Goal: Transaction & Acquisition: Book appointment/travel/reservation

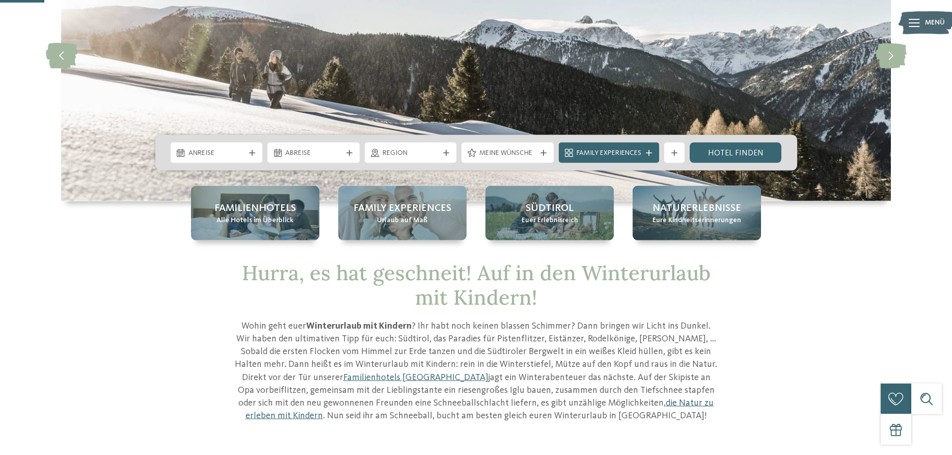
scroll to position [156, 0]
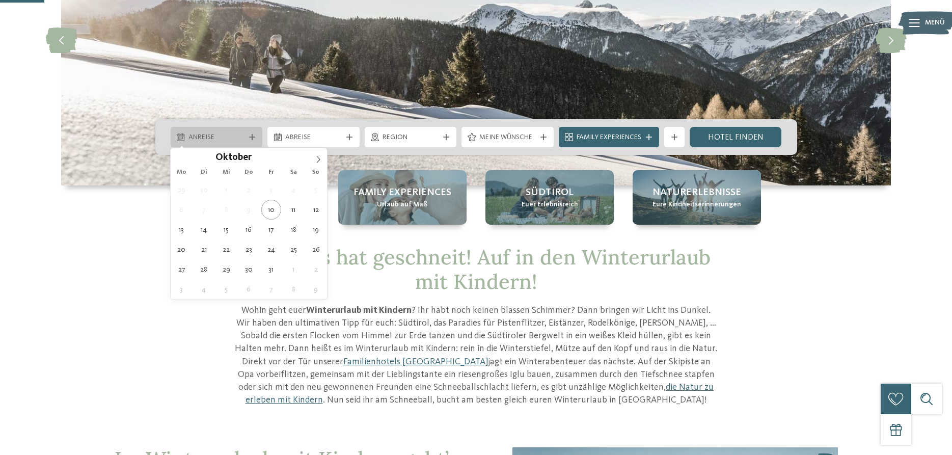
click at [255, 137] on div at bounding box center [252, 137] width 10 height 6
click at [315, 157] on icon at bounding box center [318, 159] width 7 height 7
click at [318, 157] on icon at bounding box center [318, 159] width 7 height 7
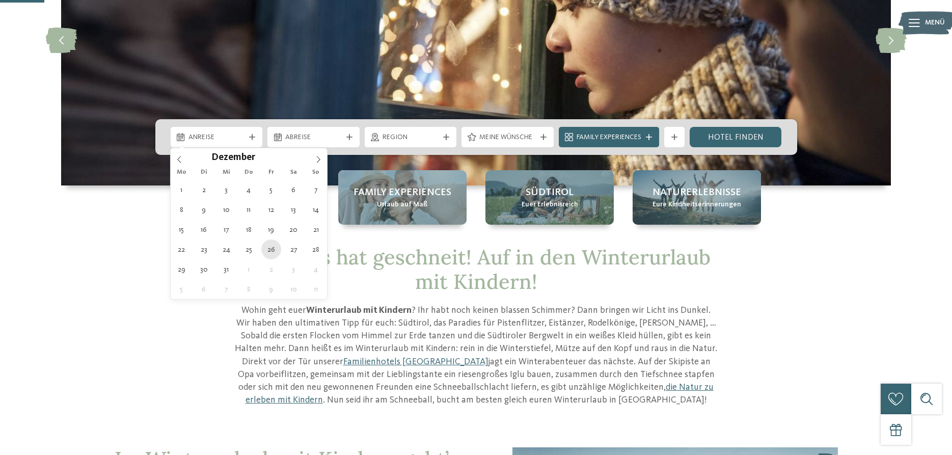
type div "26.12.2025"
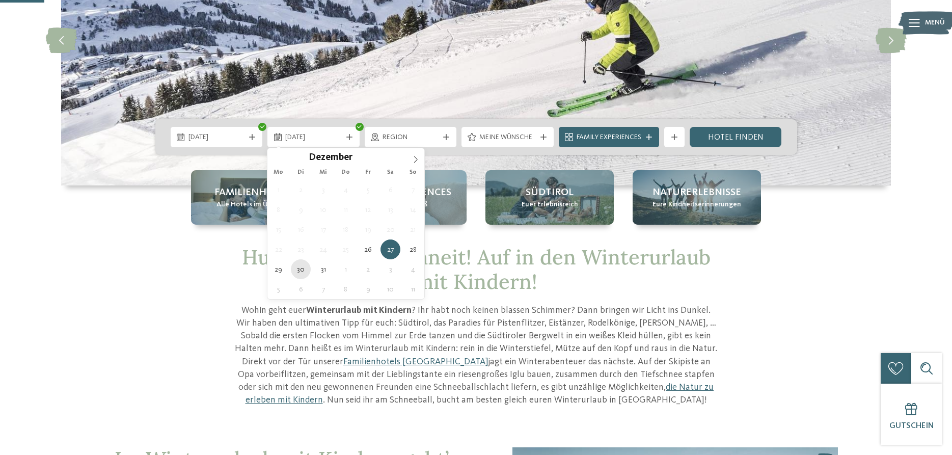
type div "30.12.2025"
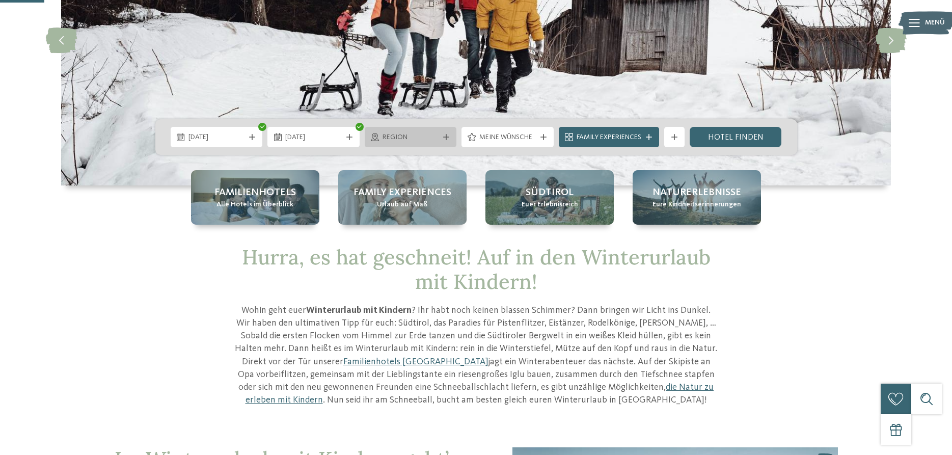
click at [446, 135] on icon at bounding box center [446, 137] width 6 height 6
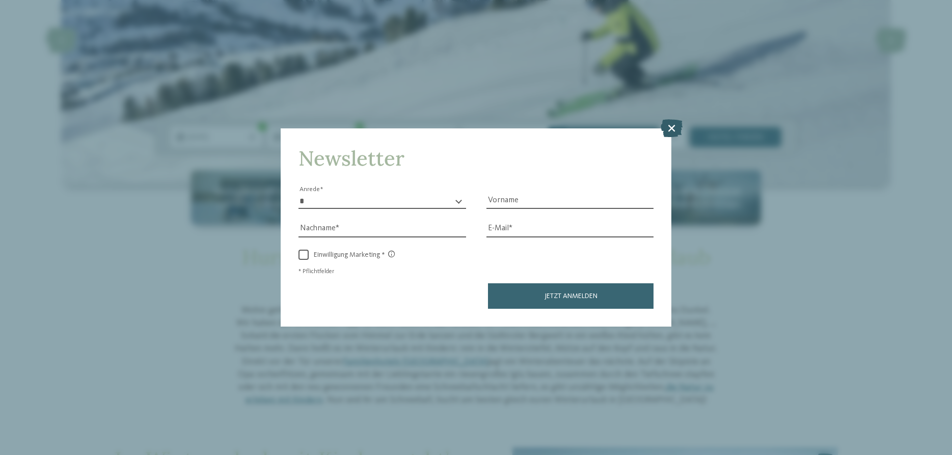
click at [669, 125] on icon at bounding box center [671, 128] width 22 height 18
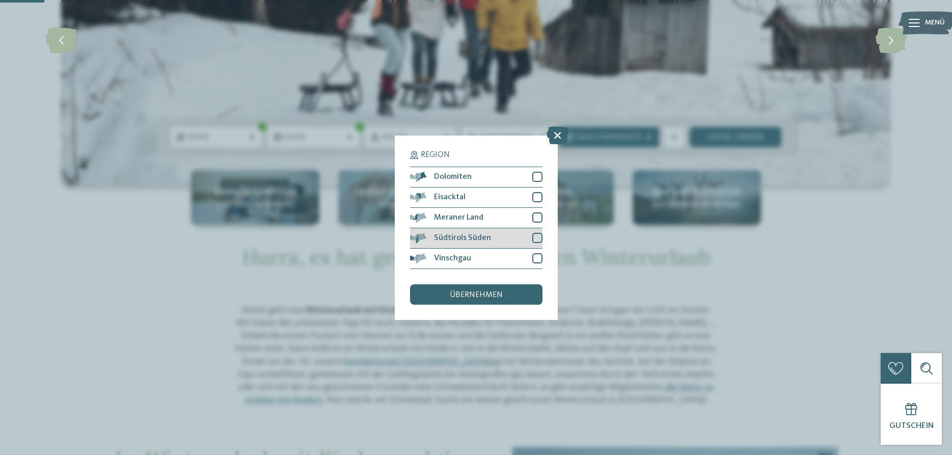
click at [509, 235] on div "Südtirols Süden" at bounding box center [476, 238] width 132 height 20
click at [540, 223] on div "Meraner Land" at bounding box center [476, 218] width 132 height 20
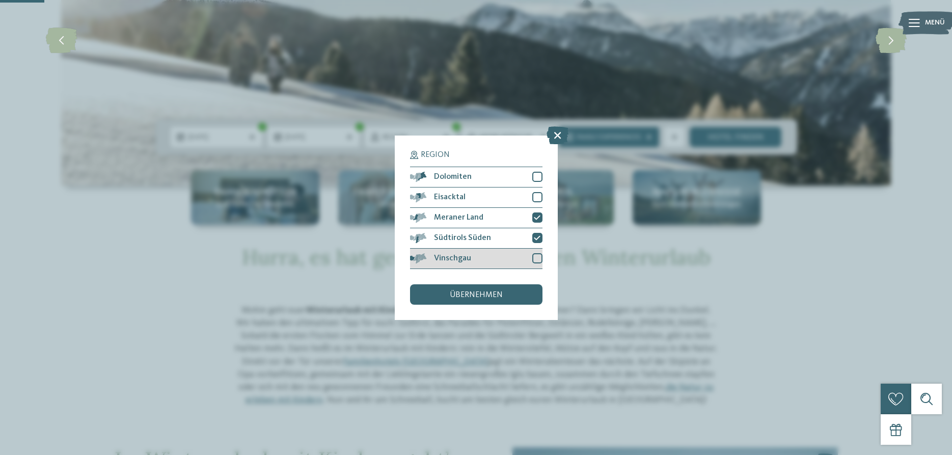
click at [538, 258] on div at bounding box center [537, 258] width 10 height 10
click at [519, 289] on div "übernehmen" at bounding box center [476, 294] width 132 height 20
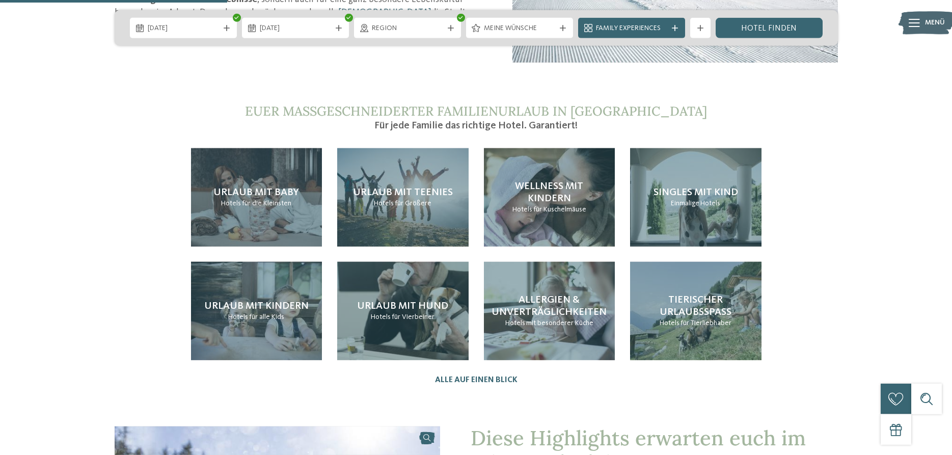
scroll to position [779, 0]
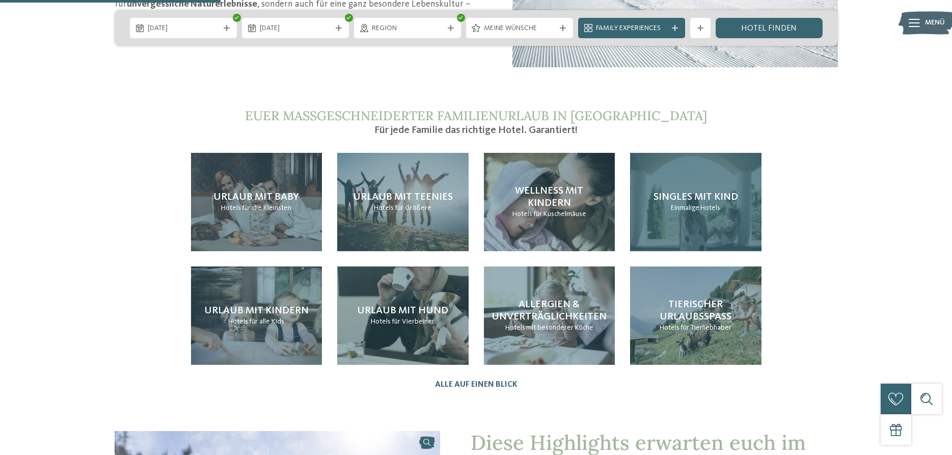
click at [682, 211] on span "Einmalige" at bounding box center [685, 207] width 29 height 7
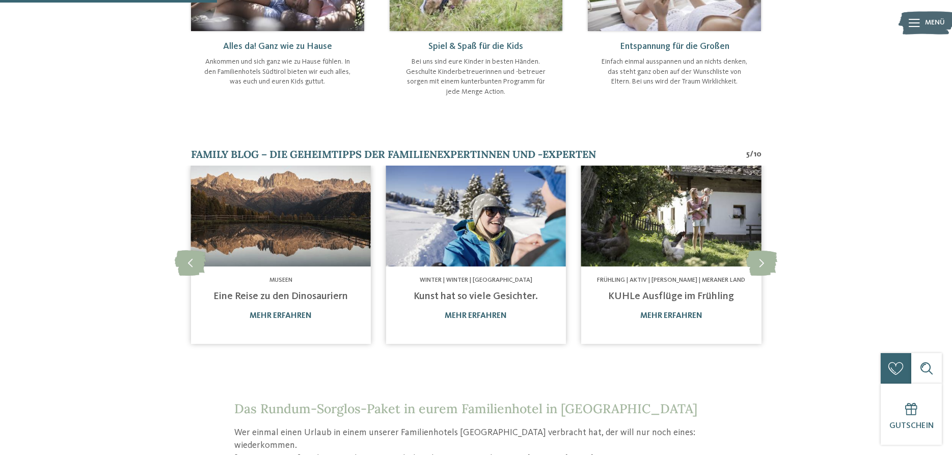
scroll to position [675, 0]
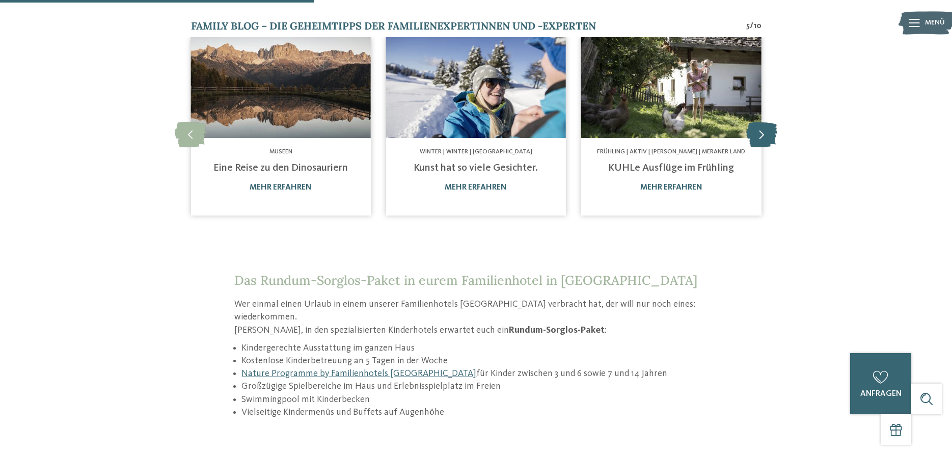
click at [765, 129] on icon at bounding box center [761, 134] width 31 height 25
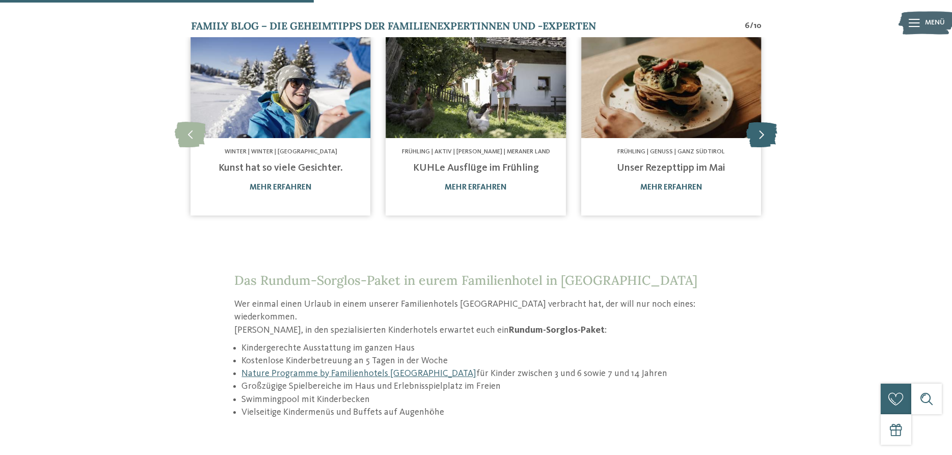
click at [765, 129] on icon at bounding box center [761, 134] width 31 height 25
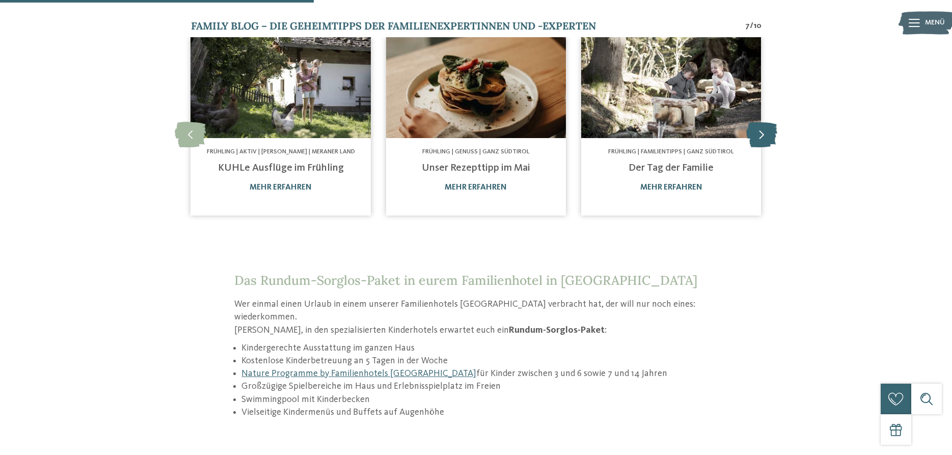
click at [765, 129] on icon at bounding box center [761, 134] width 31 height 25
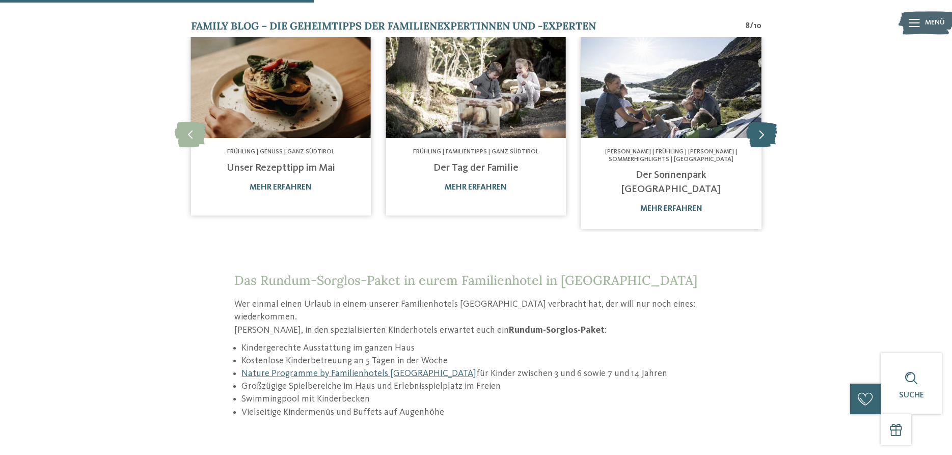
click at [765, 129] on icon at bounding box center [761, 134] width 31 height 25
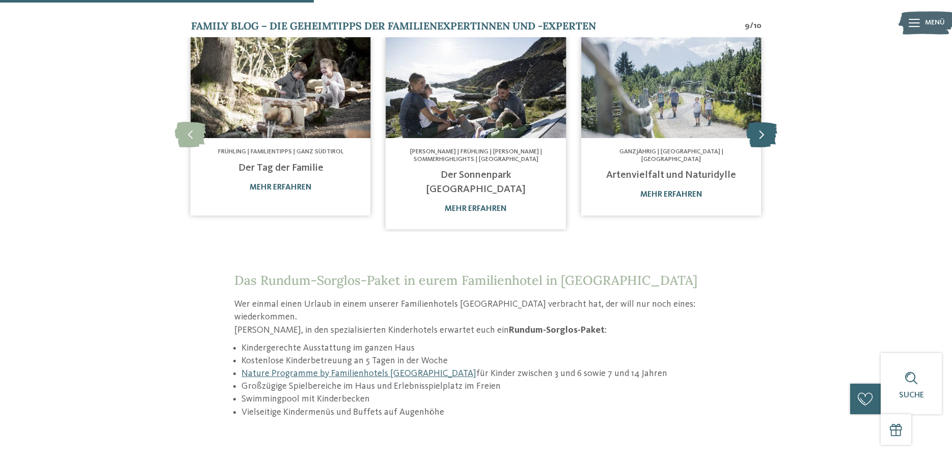
click at [765, 129] on icon at bounding box center [761, 134] width 31 height 25
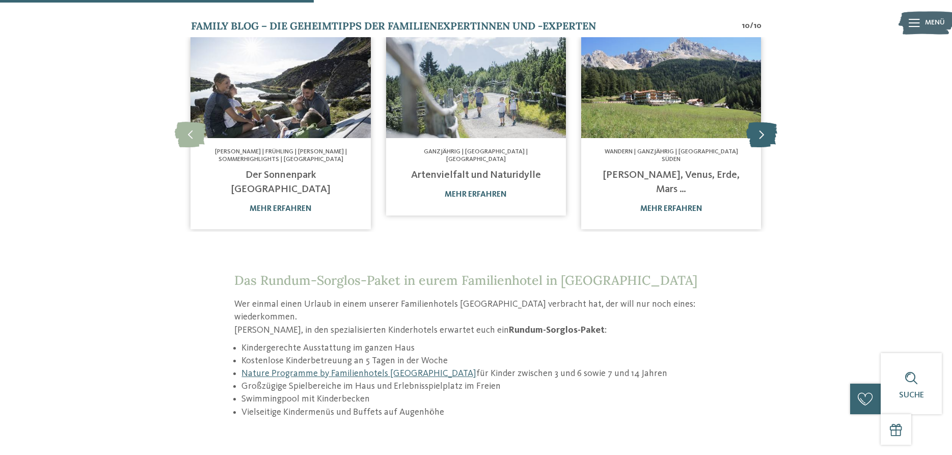
click at [765, 129] on icon at bounding box center [761, 134] width 31 height 25
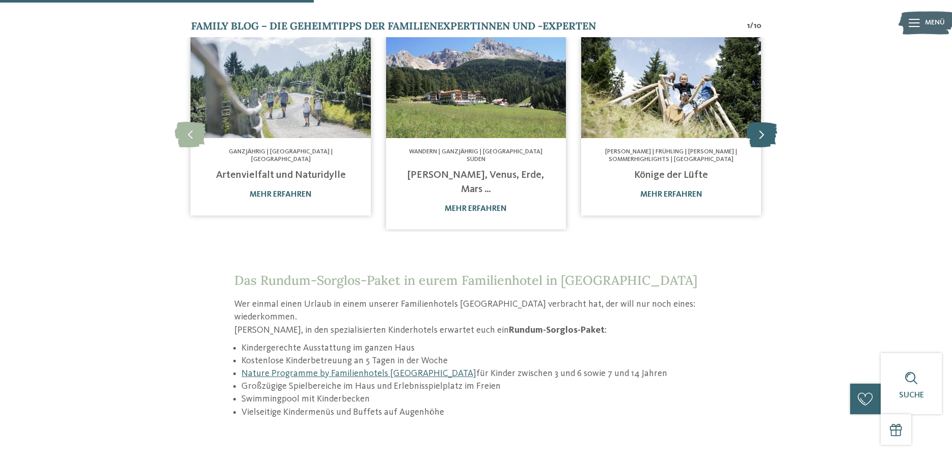
click at [765, 129] on icon at bounding box center [761, 134] width 31 height 25
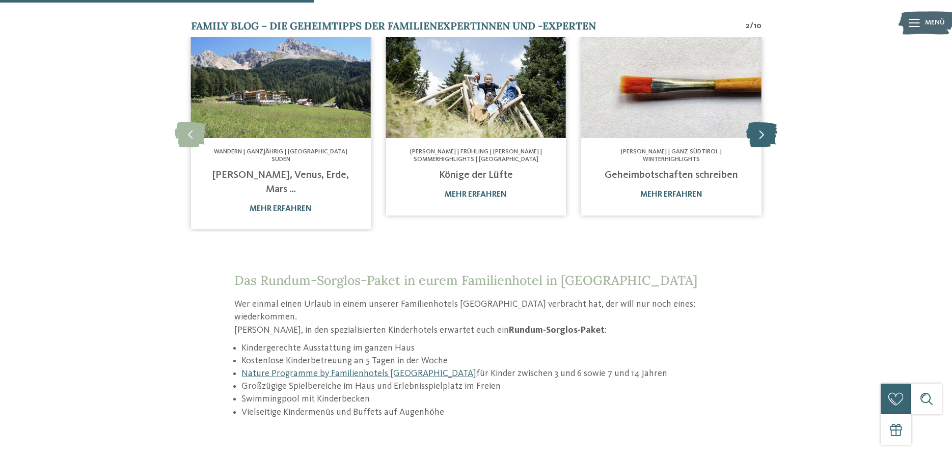
click at [765, 129] on icon at bounding box center [761, 134] width 31 height 25
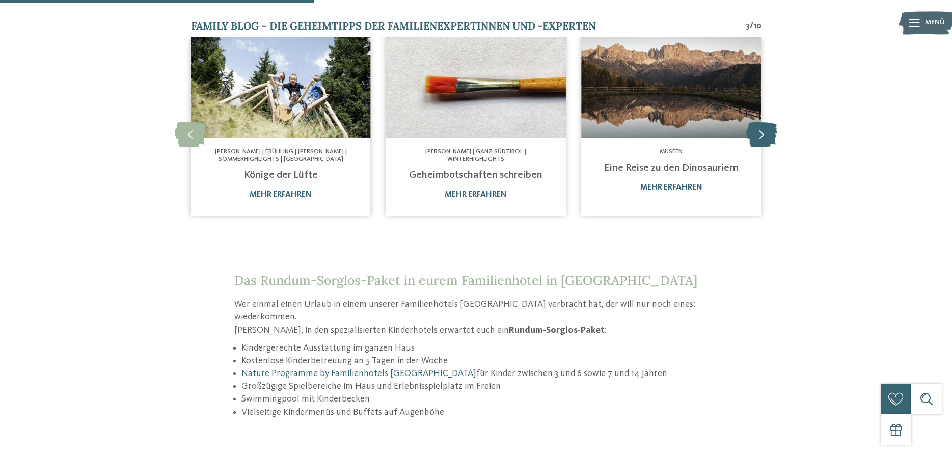
click at [765, 129] on icon at bounding box center [761, 134] width 31 height 25
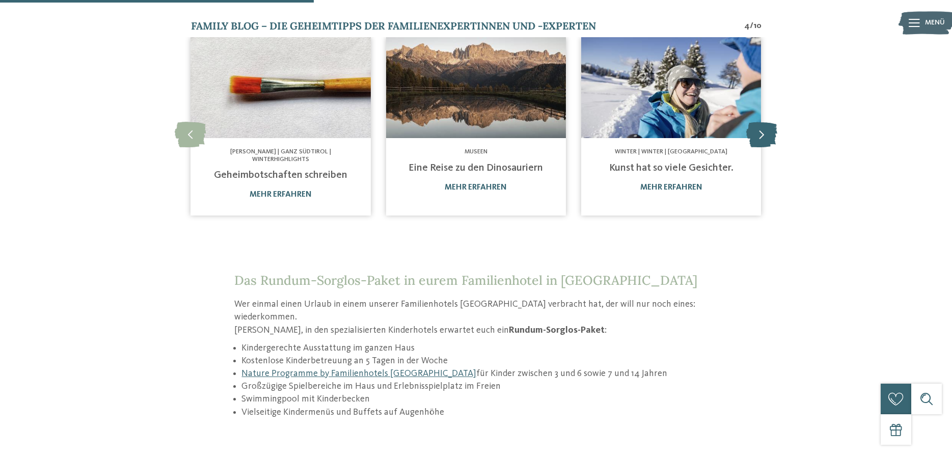
click at [765, 129] on icon at bounding box center [761, 134] width 31 height 25
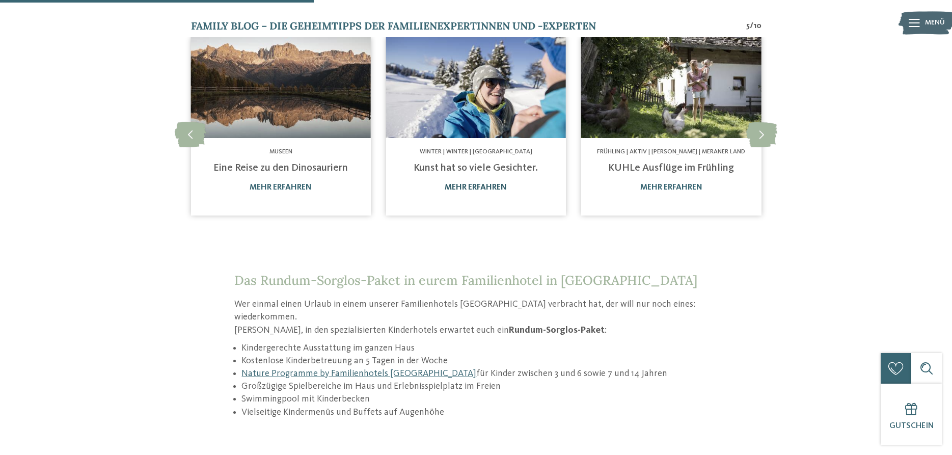
click at [498, 188] on link "mehr erfahren" at bounding box center [475, 187] width 62 height 8
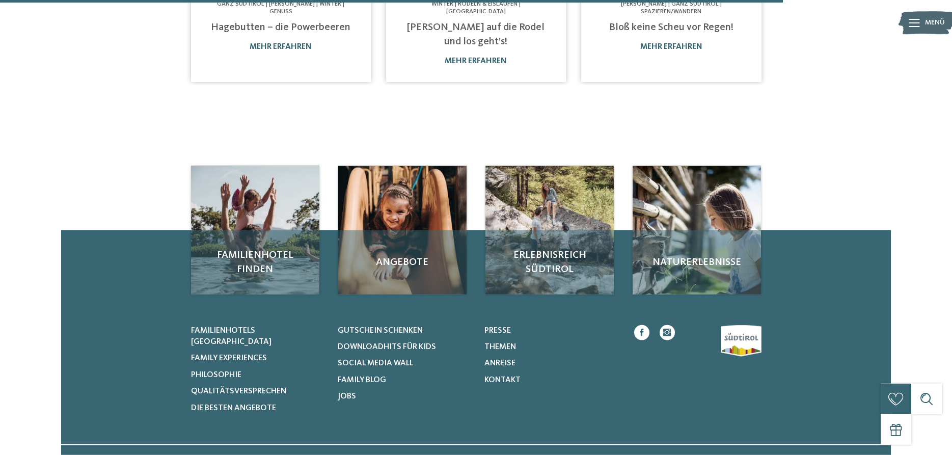
scroll to position [831, 0]
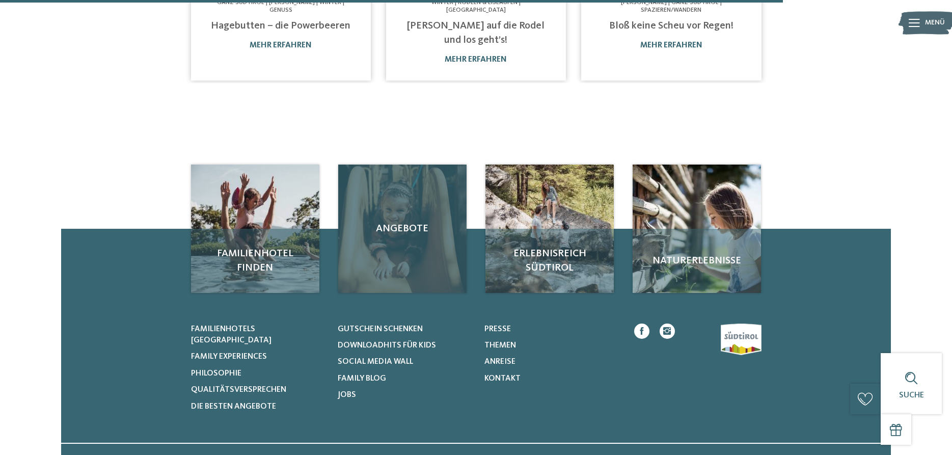
click at [404, 219] on div "Angebote" at bounding box center [402, 228] width 128 height 128
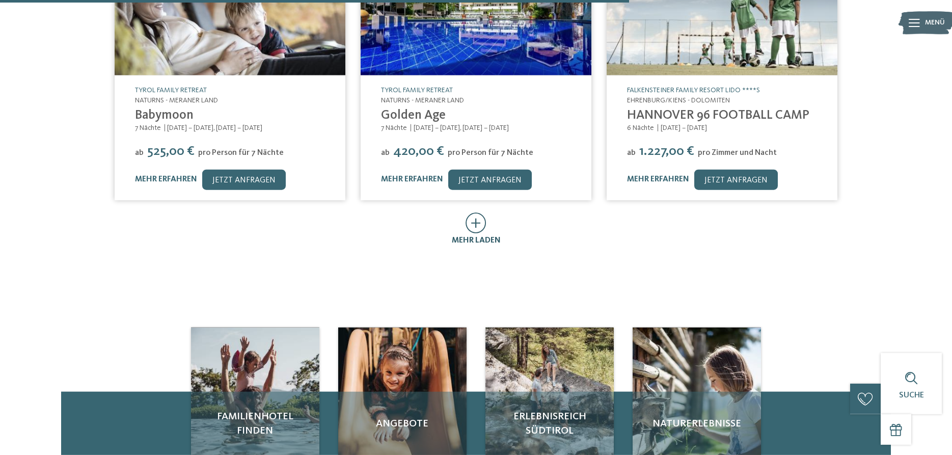
scroll to position [623, 0]
click at [477, 212] on icon at bounding box center [475, 222] width 21 height 21
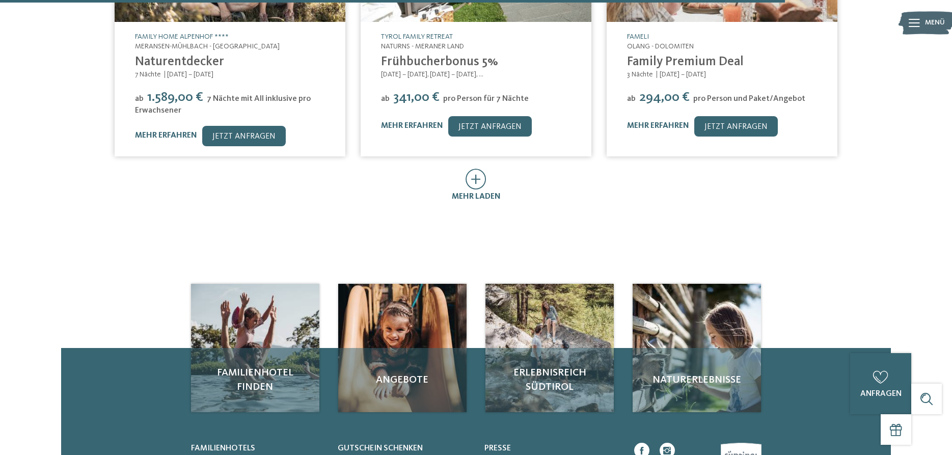
scroll to position [1091, 0]
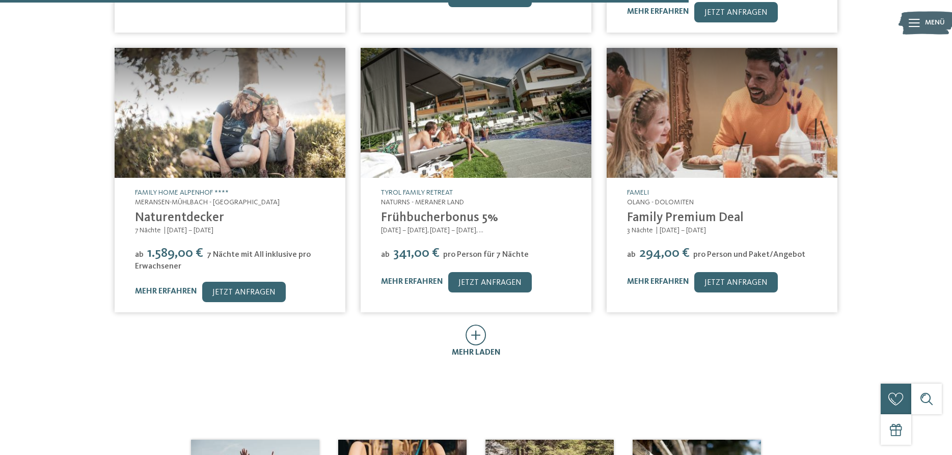
click at [479, 324] on icon at bounding box center [475, 334] width 21 height 21
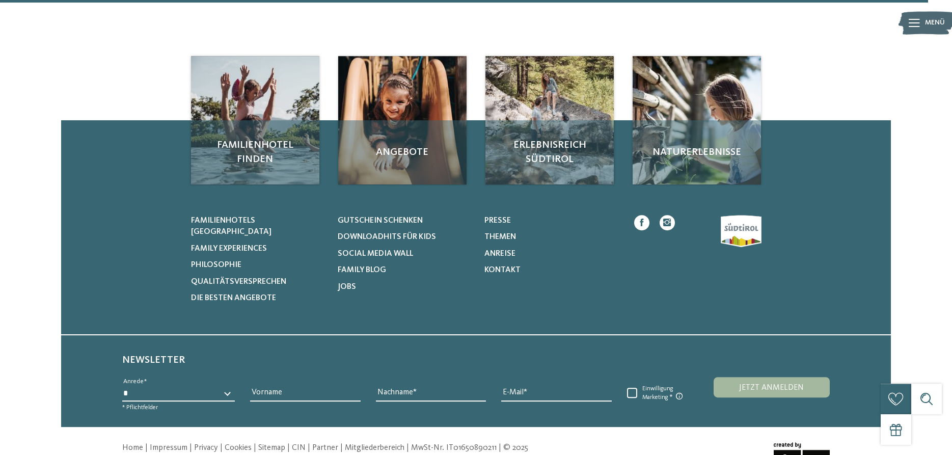
scroll to position [2047, 0]
